Goal: Navigation & Orientation: Find specific page/section

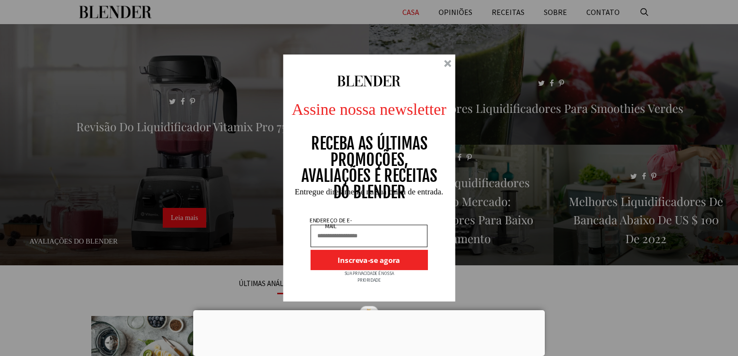
click at [445, 64] on div at bounding box center [447, 63] width 7 height 7
click at [445, 64] on span at bounding box center [553, 88] width 369 height 129
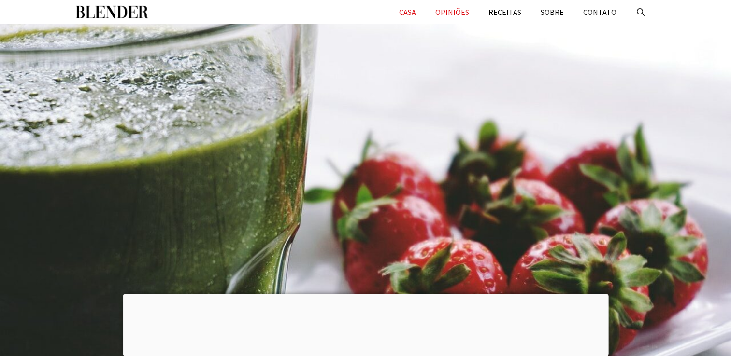
click at [417, 14] on link "CASA" at bounding box center [407, 12] width 36 height 24
